Goal: Book appointment/travel/reservation

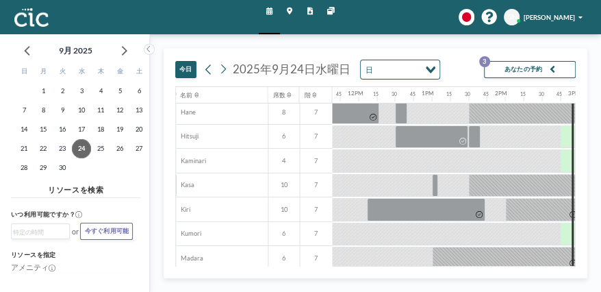
scroll to position [54, 855]
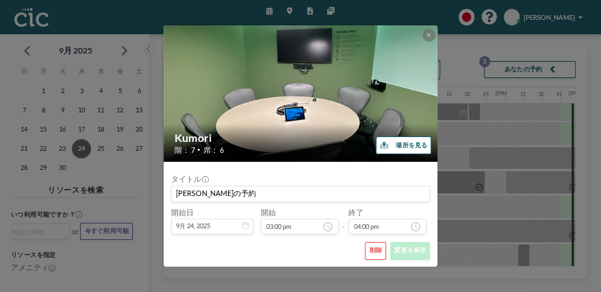
click at [365, 245] on button "削除" at bounding box center [375, 251] width 21 height 18
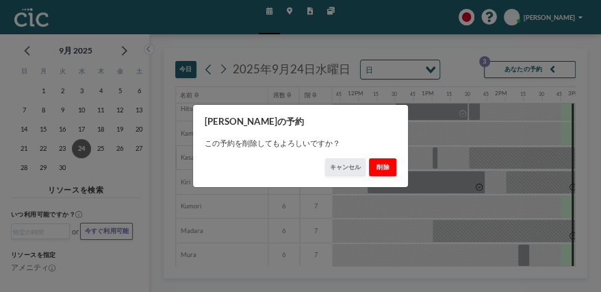
click at [374, 164] on button "削除" at bounding box center [382, 167] width 27 height 18
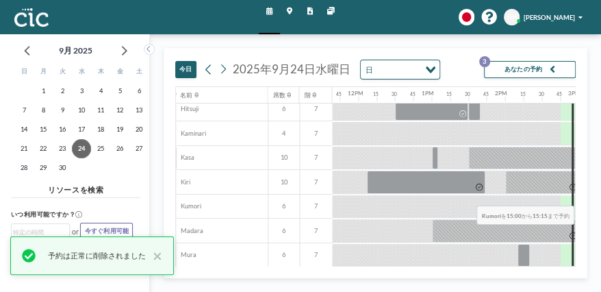
click at [578, 195] on div at bounding box center [587, 206] width 18 height 23
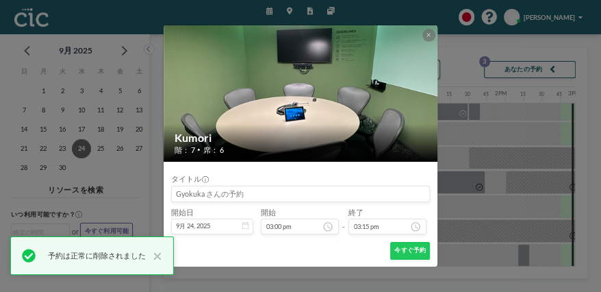
scroll to position [1252, 0]
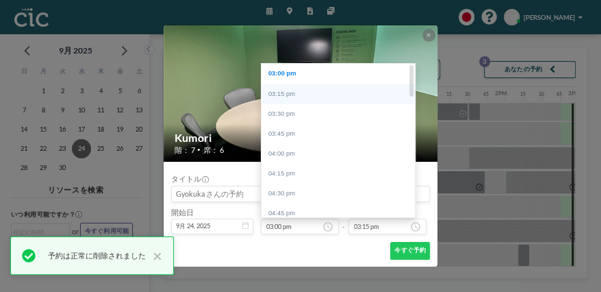
click at [286, 87] on div "03:15 pm" at bounding box center [339, 94] width 157 height 20
type input "03:15 pm"
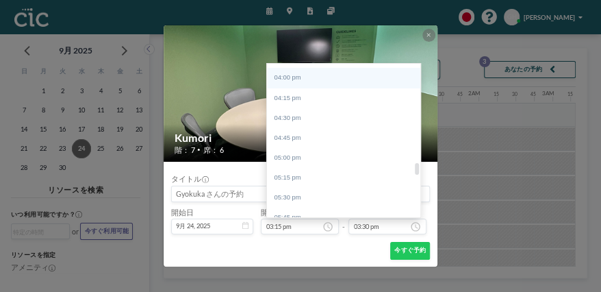
scroll to position [0, 1026]
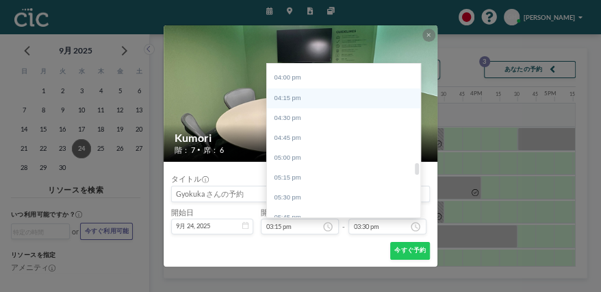
click at [298, 108] on div "04:15 pm" at bounding box center [345, 98] width 157 height 20
type input "04:15 pm"
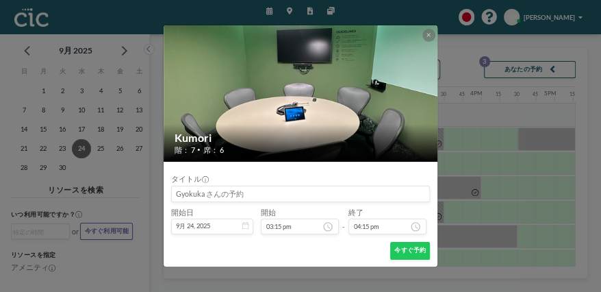
scroll to position [1334, 0]
click at [396, 242] on button "今すぐ予約" at bounding box center [410, 251] width 40 height 18
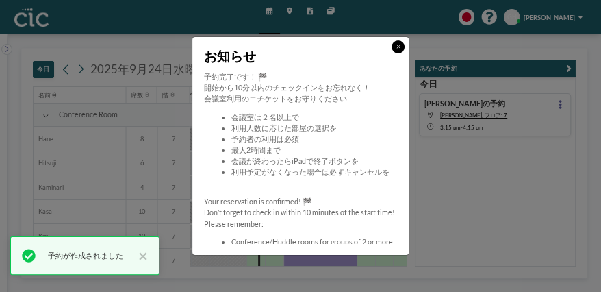
click at [396, 49] on icon at bounding box center [397, 46] width 3 height 3
